Goal: Information Seeking & Learning: Learn about a topic

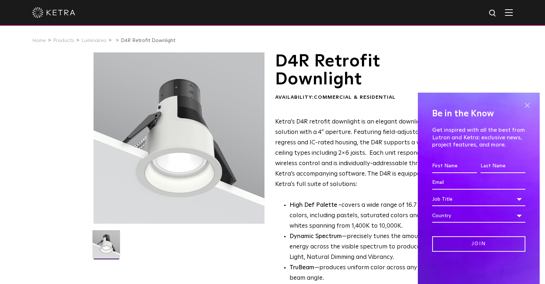
click at [529, 106] on span at bounding box center [527, 105] width 11 height 11
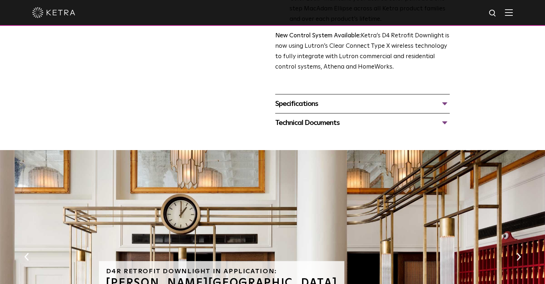
scroll to position [323, 0]
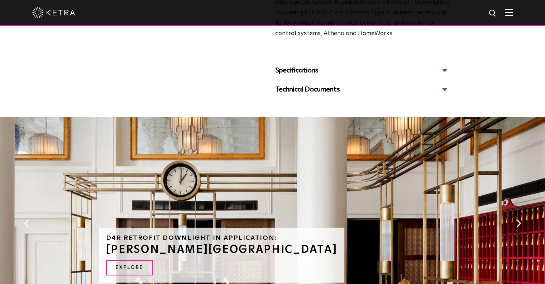
click at [438, 71] on div "Specifications" at bounding box center [362, 70] width 175 height 11
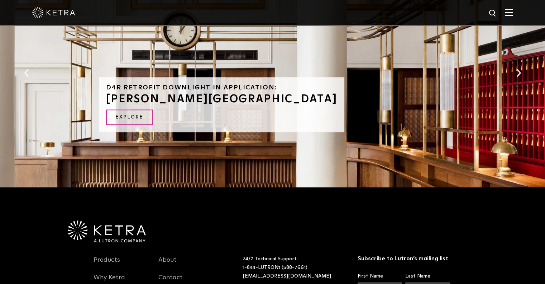
scroll to position [477, 0]
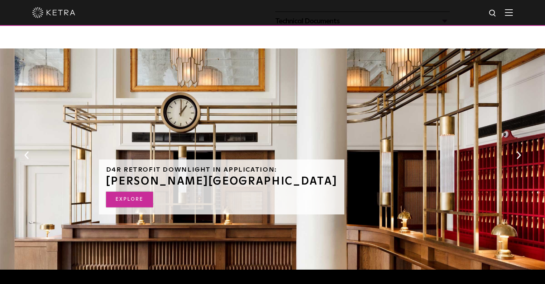
click at [118, 196] on link "EXPLORE" at bounding box center [129, 198] width 47 height 15
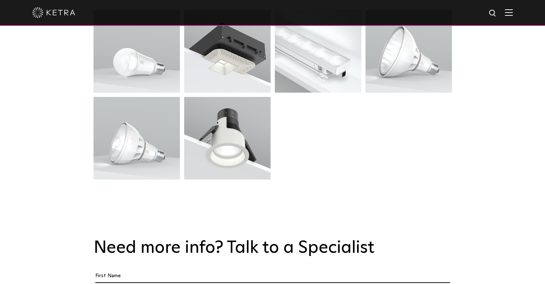
scroll to position [2043, 0]
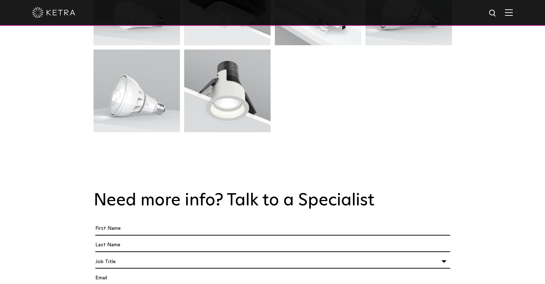
drag, startPoint x: 470, startPoint y: 107, endPoint x: 470, endPoint y: 102, distance: 5.0
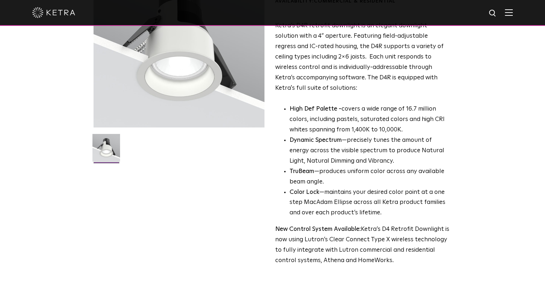
scroll to position [179, 0]
